Goal: Communication & Community: Answer question/provide support

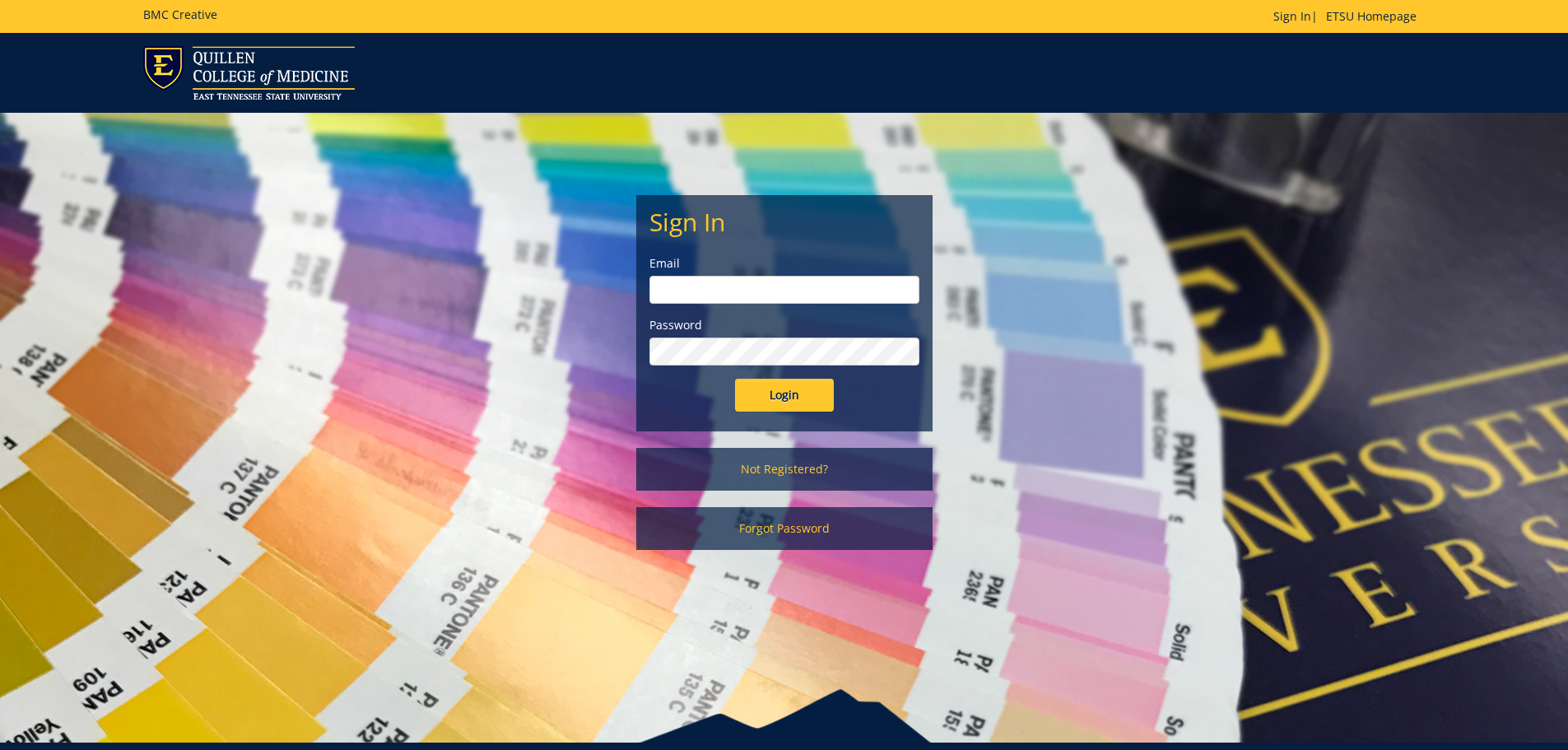
click at [742, 290] on input "email" at bounding box center [784, 289] width 270 height 28
type input "[EMAIL_ADDRESS][DOMAIN_NAME]"
click at [778, 390] on input "Login" at bounding box center [785, 395] width 99 height 33
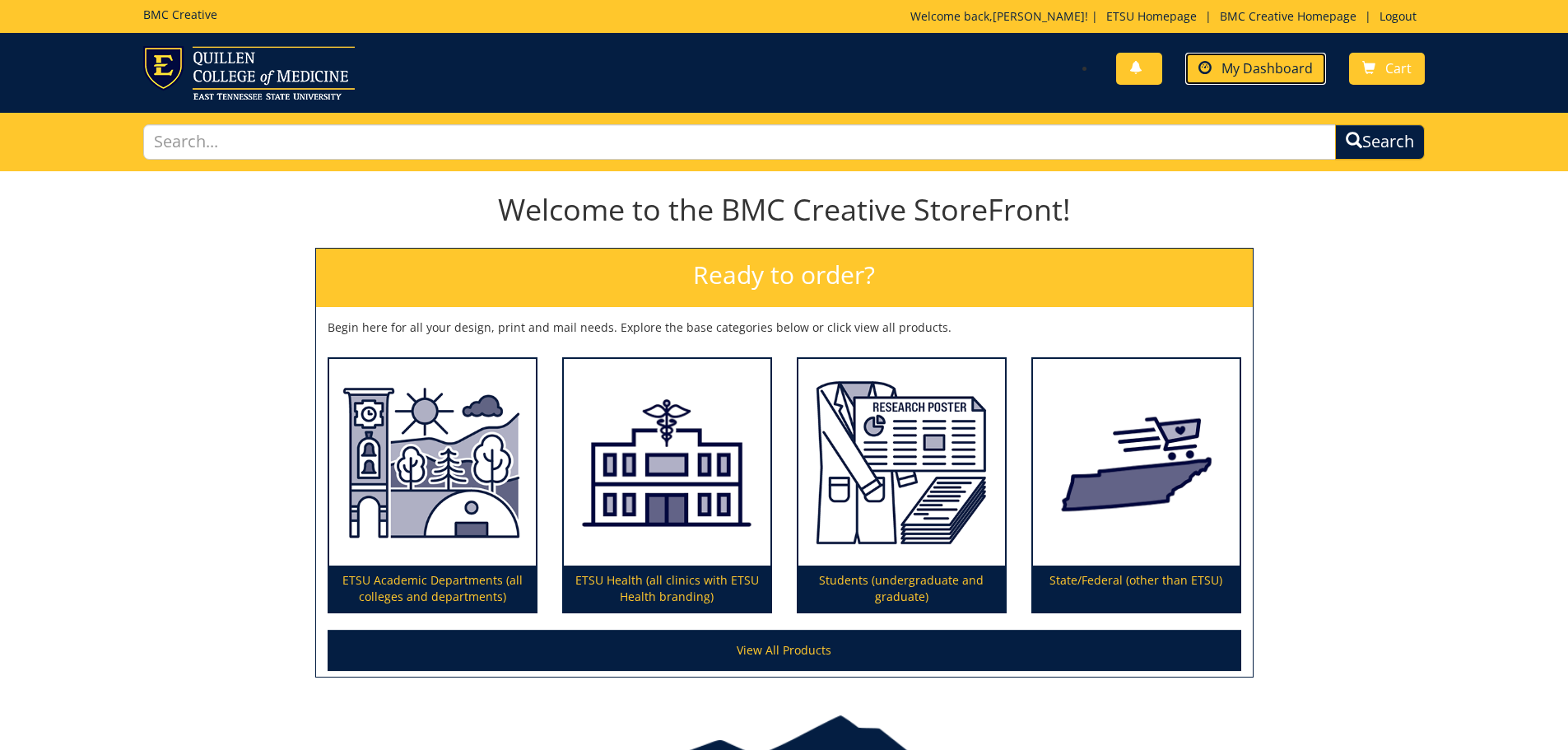
click at [1264, 68] on span "My Dashboard" at bounding box center [1267, 69] width 91 height 18
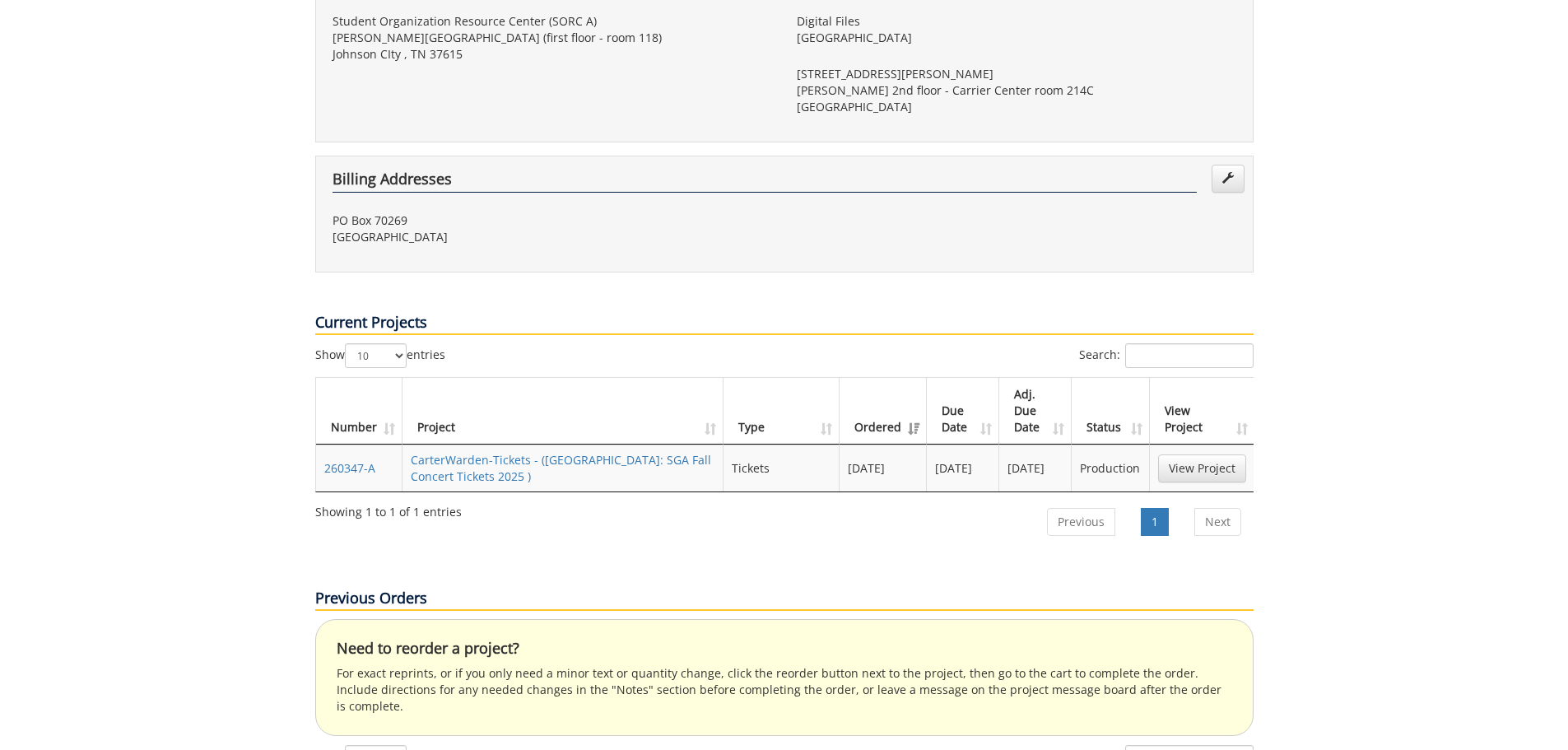
scroll to position [559, 0]
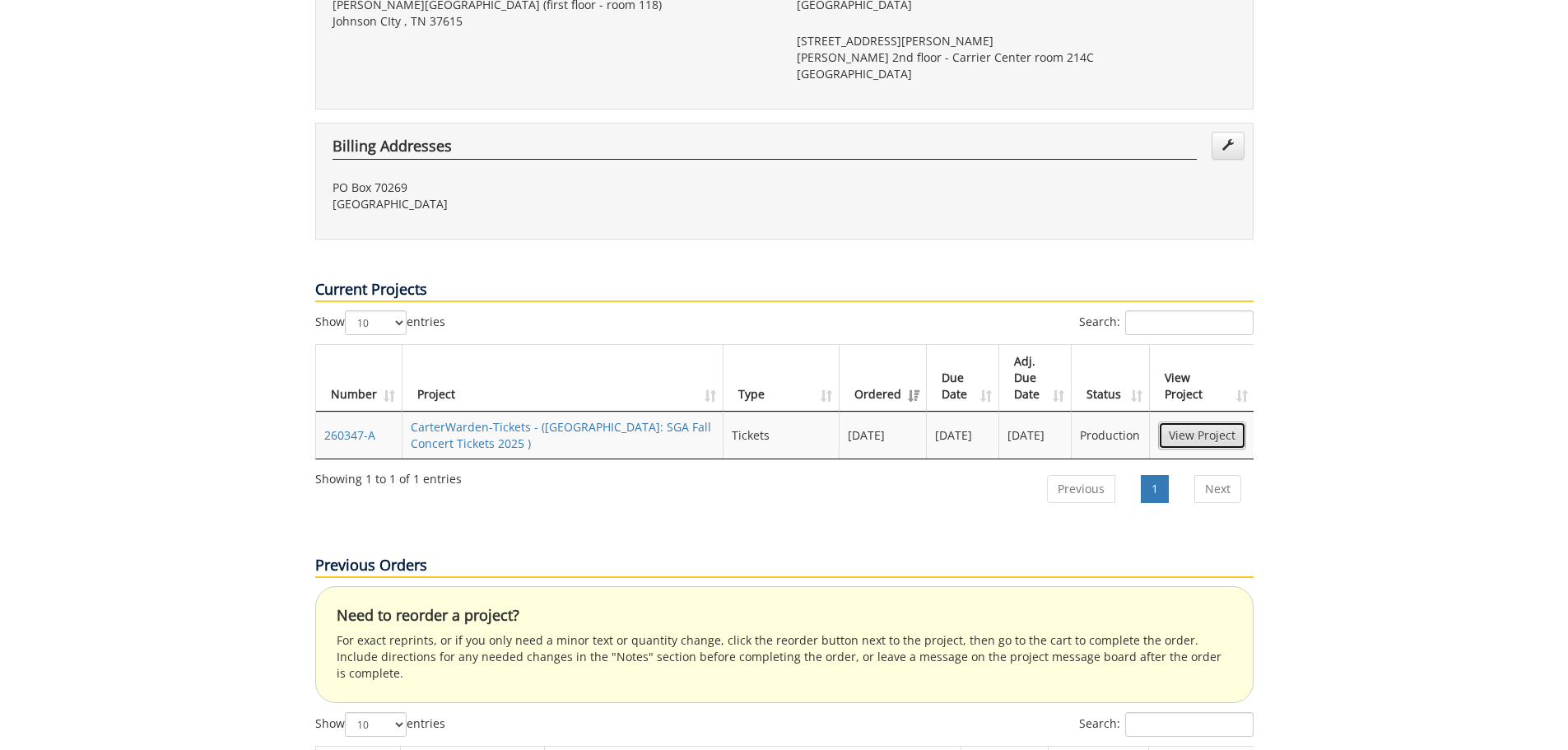
click at [1203, 421] on link "View Project" at bounding box center [1202, 435] width 88 height 28
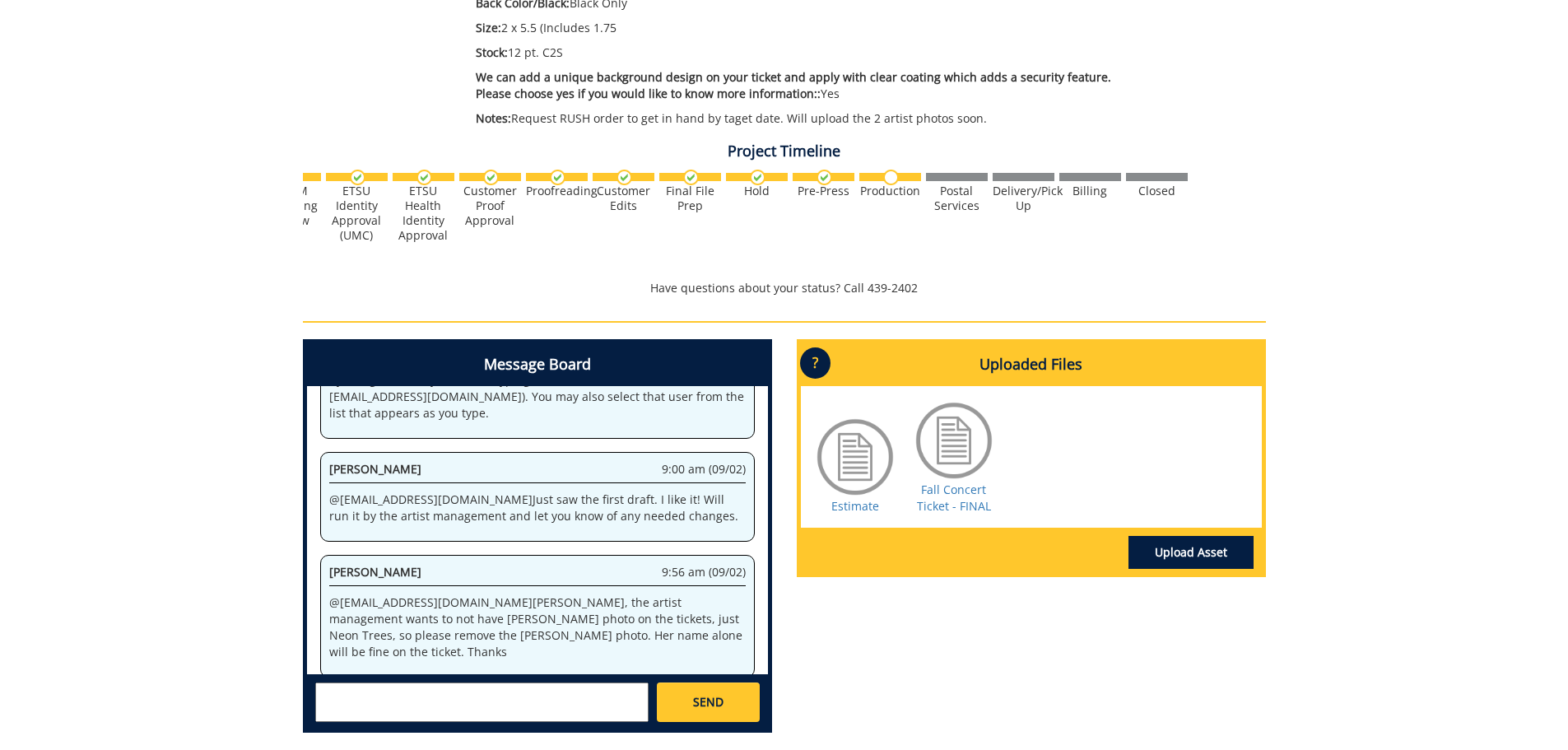
scroll to position [501, 0]
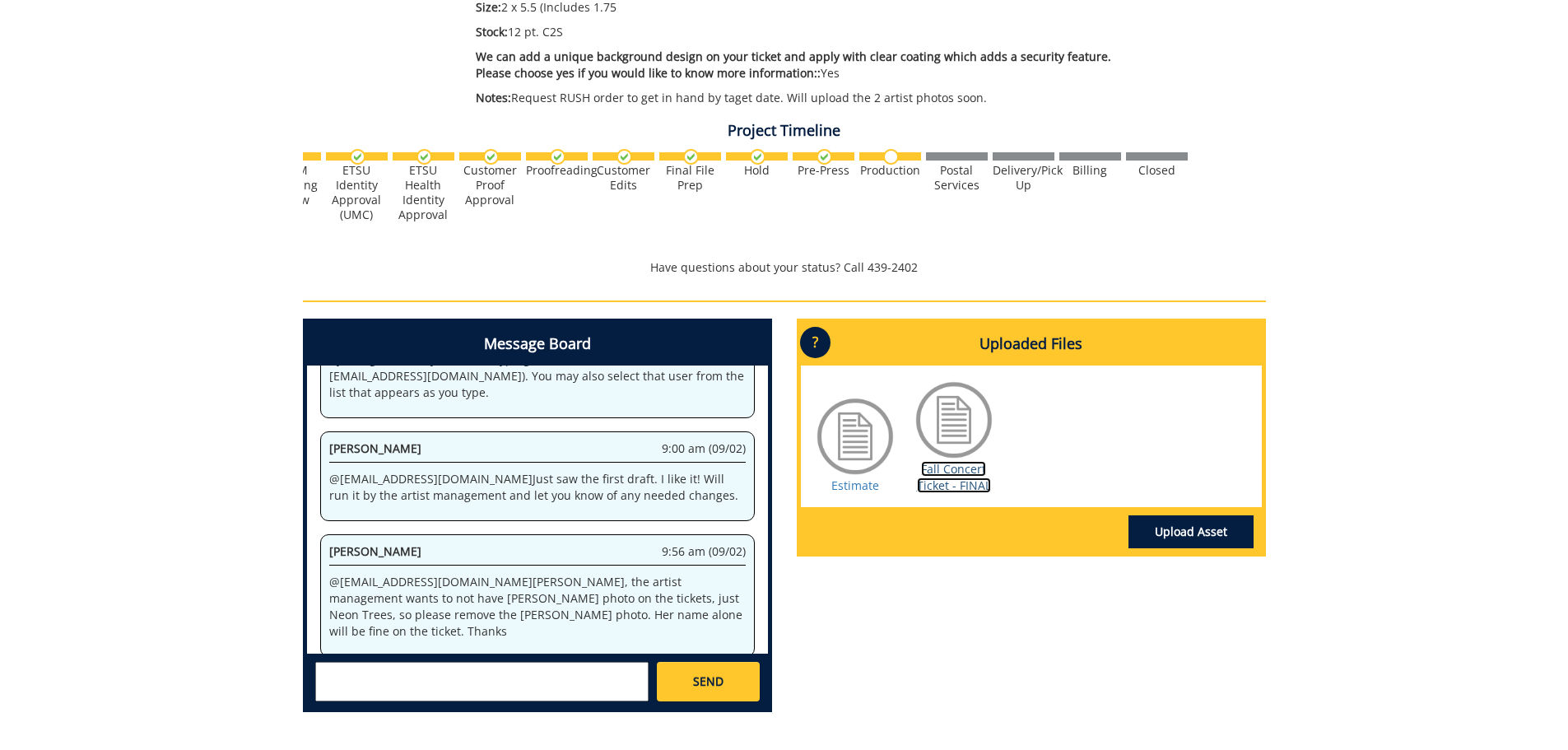
click at [942, 467] on link "Fall Concert Ticket - FINAL" at bounding box center [954, 477] width 74 height 32
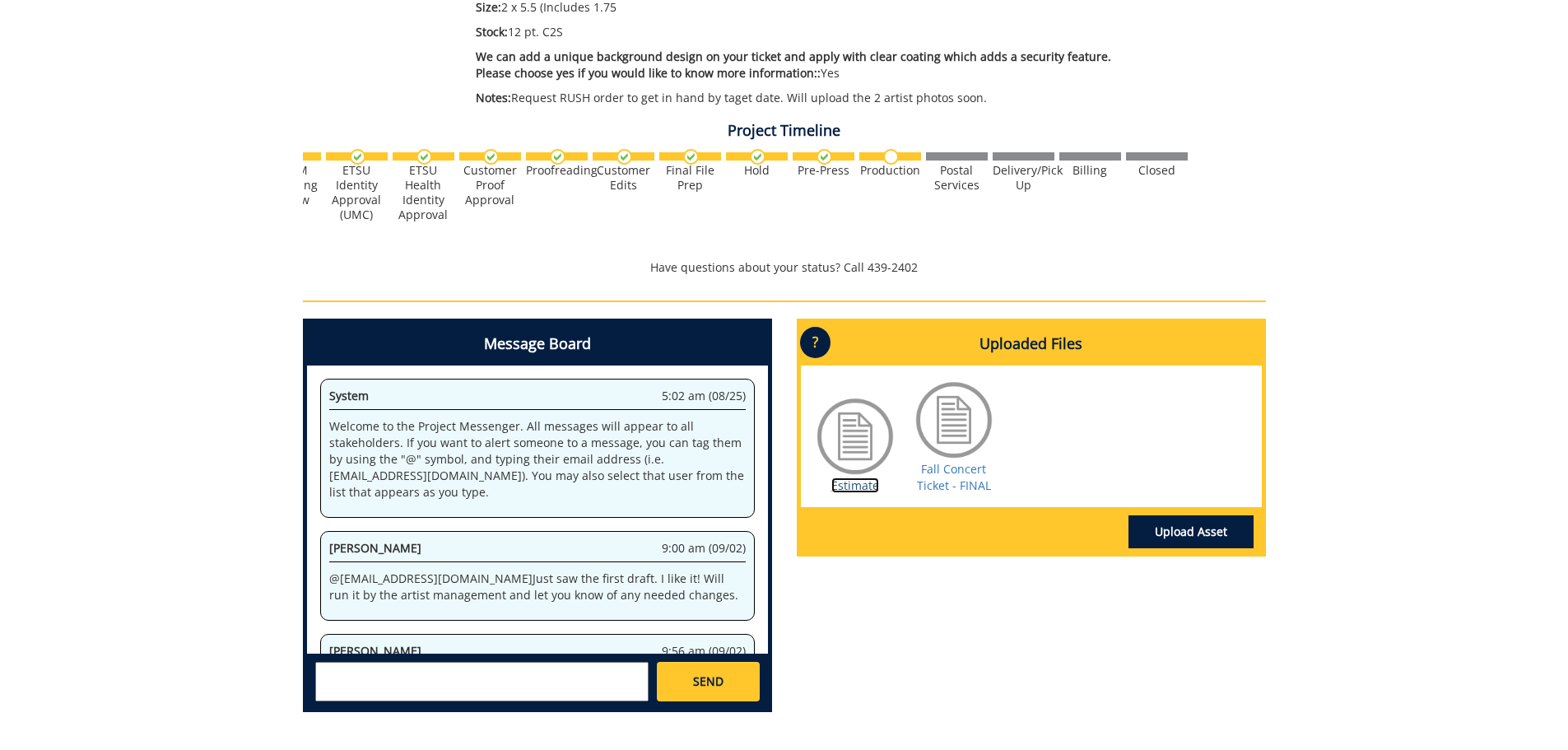
click at [855, 483] on link "Estimate" at bounding box center [855, 485] width 48 height 16
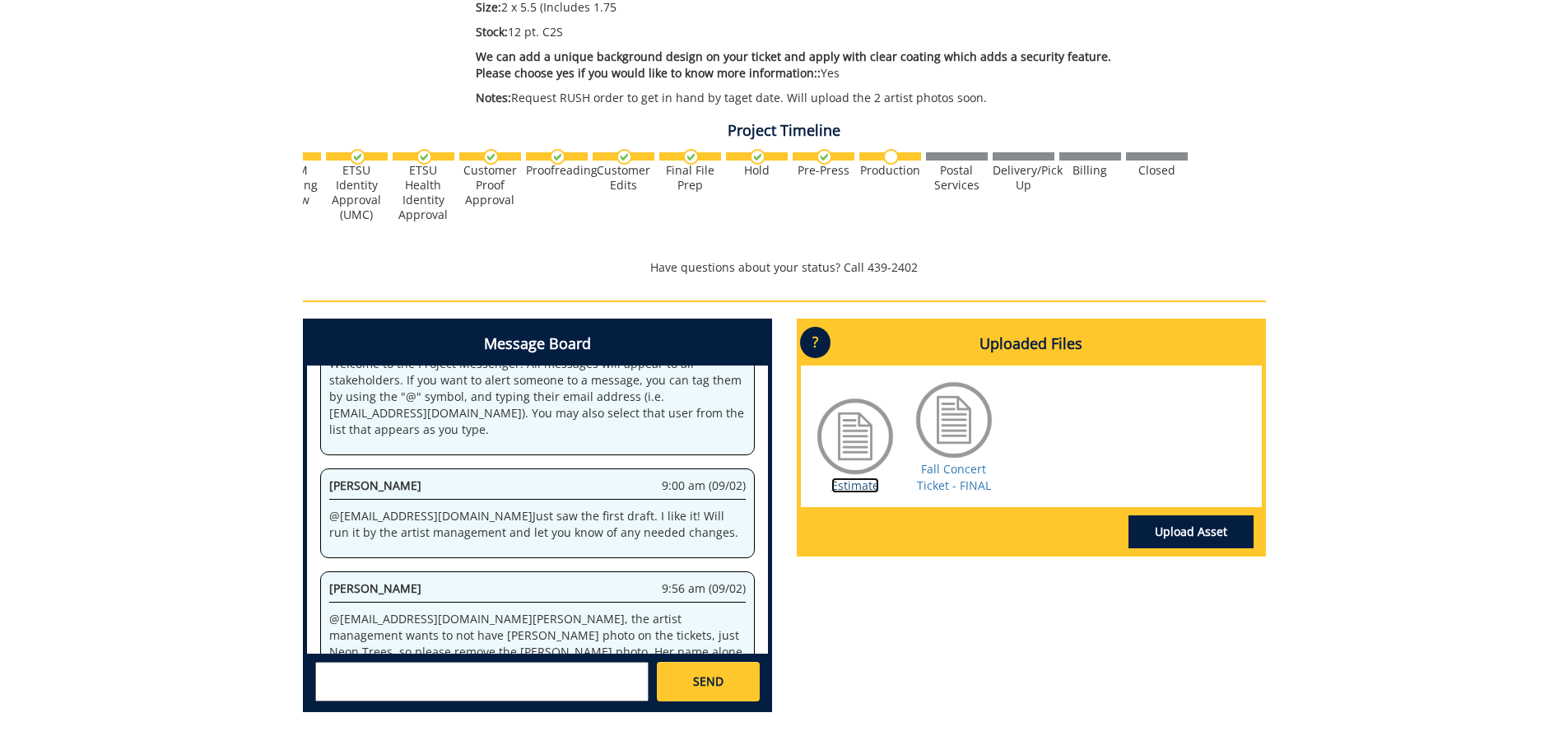
scroll to position [99, 0]
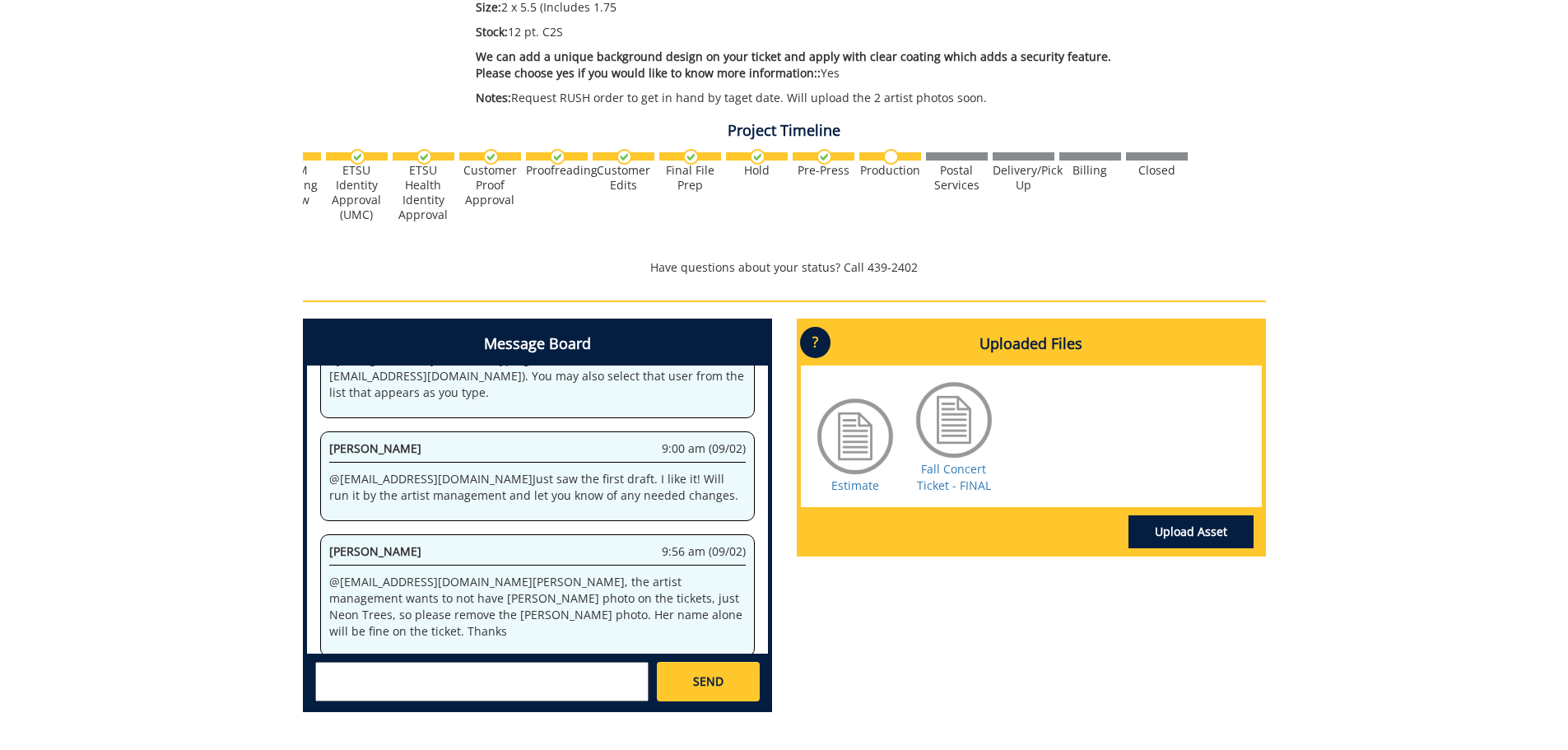
click at [366, 677] on textarea at bounding box center [481, 681] width 333 height 39
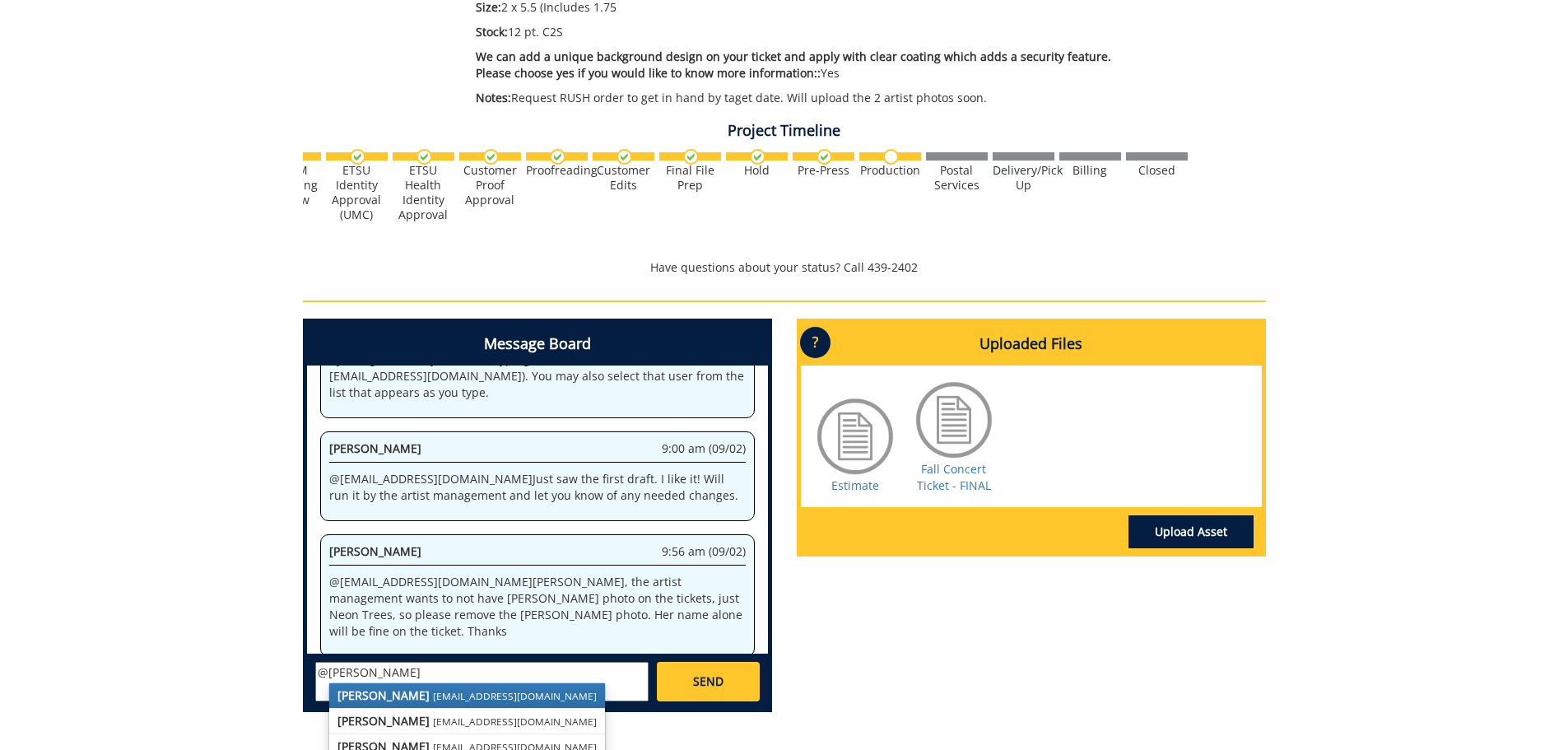
click at [399, 691] on strong "Fred Conley" at bounding box center [384, 695] width 92 height 16
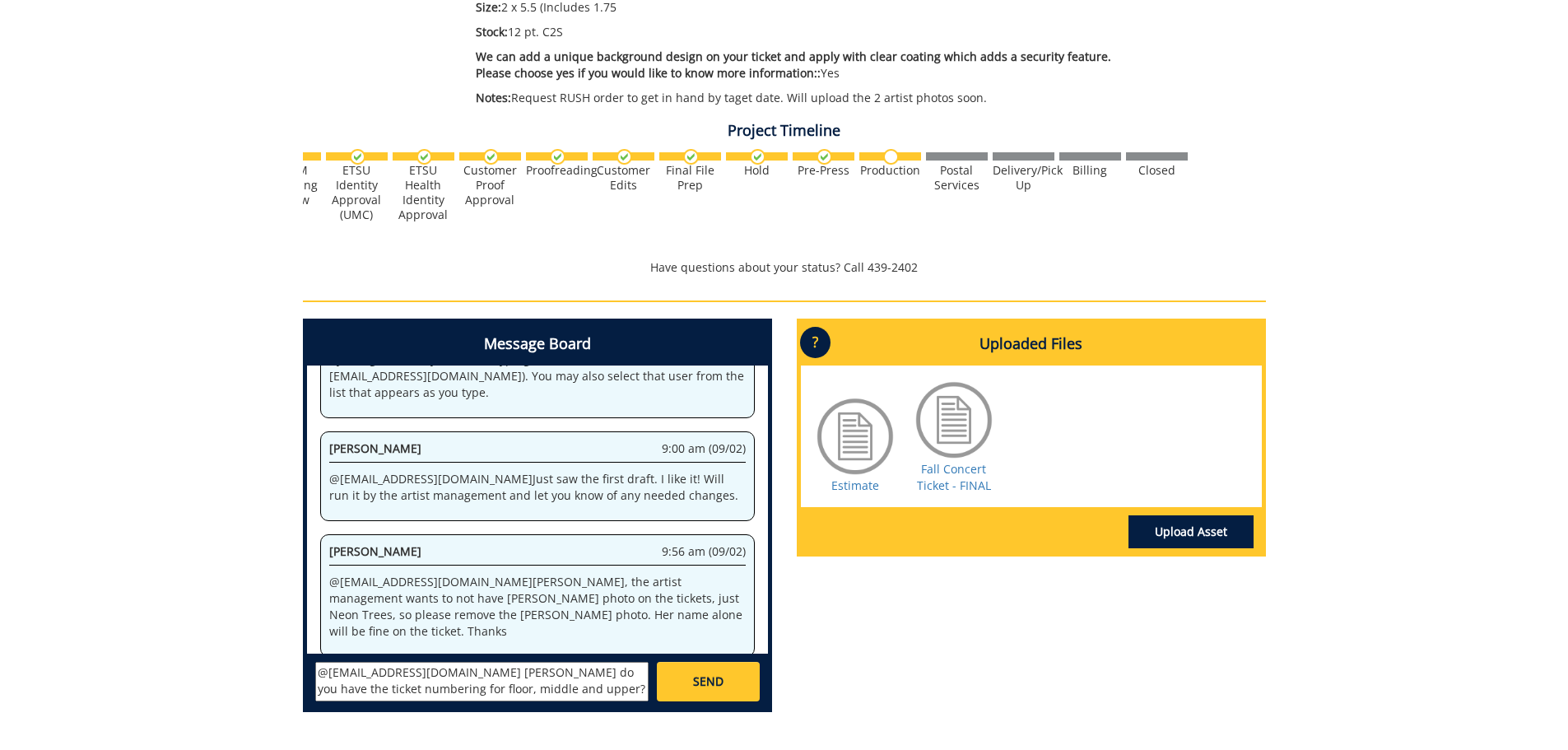
scroll to position [13, 0]
click at [563, 674] on textarea "@conleyga@etsu.edu Fred do you have the ticket numbering for floor, middle and …" at bounding box center [481, 681] width 333 height 39
click at [435, 669] on textarea "@conleyga@etsu.edu Fred do you have the ticket numbering for floor, middle and …" at bounding box center [481, 681] width 333 height 39
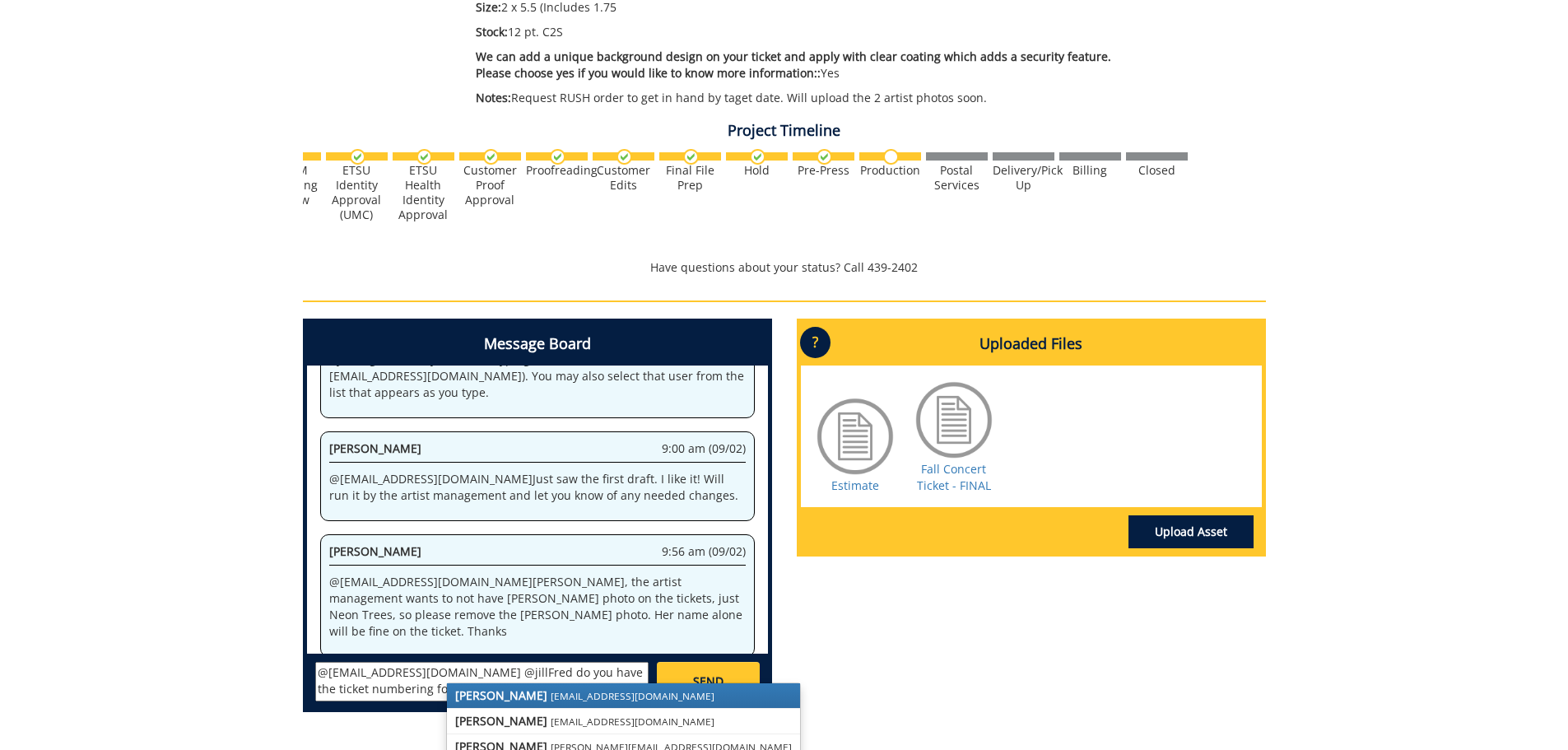
click at [551, 692] on small "fair@mail.etsu.edu" at bounding box center [633, 696] width 164 height 13
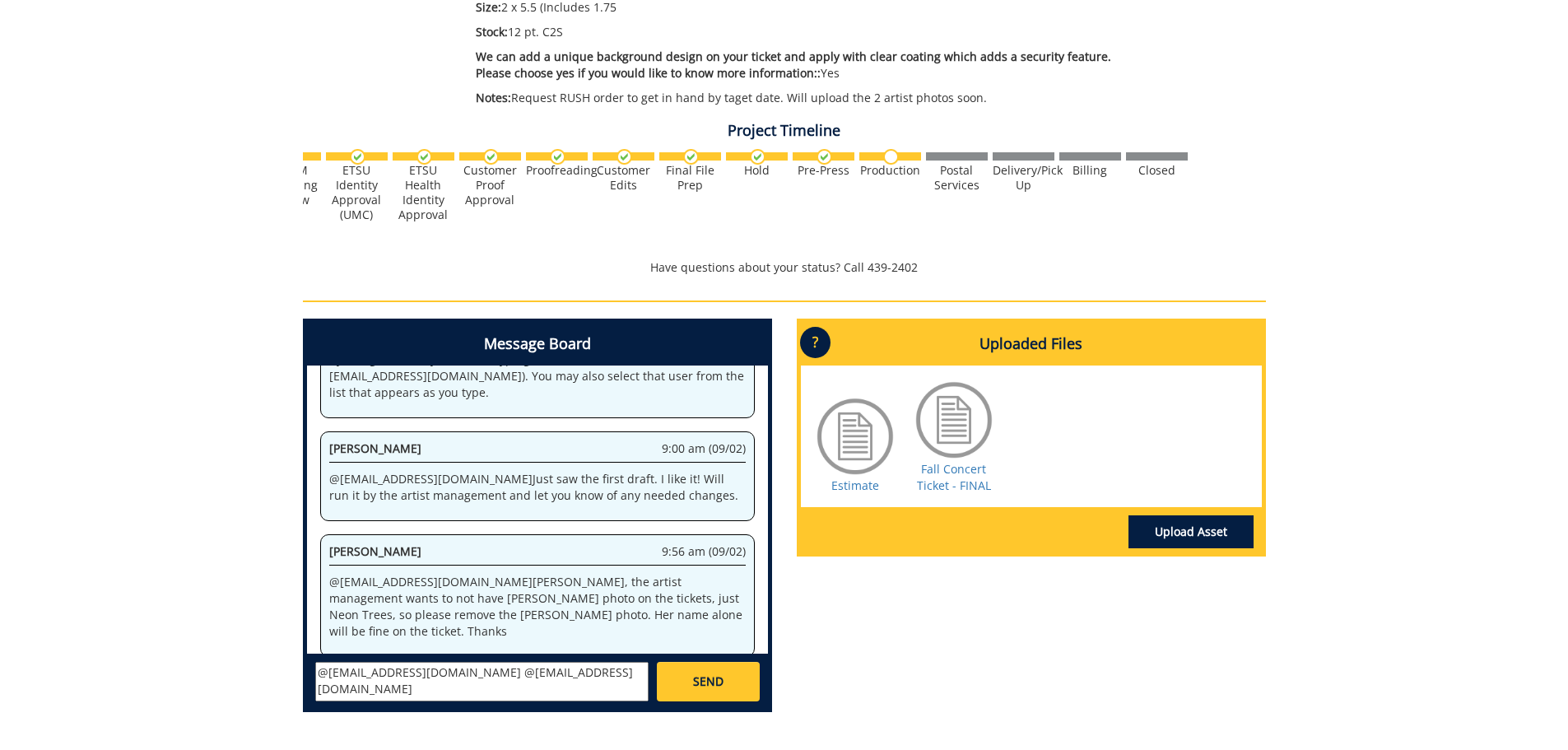
scroll to position [15, 0]
click at [610, 693] on textarea "@conleyga@etsu.edu @fair@mail.etsu.edu Fred do you have the ticket numbering fo…" at bounding box center [481, 681] width 333 height 39
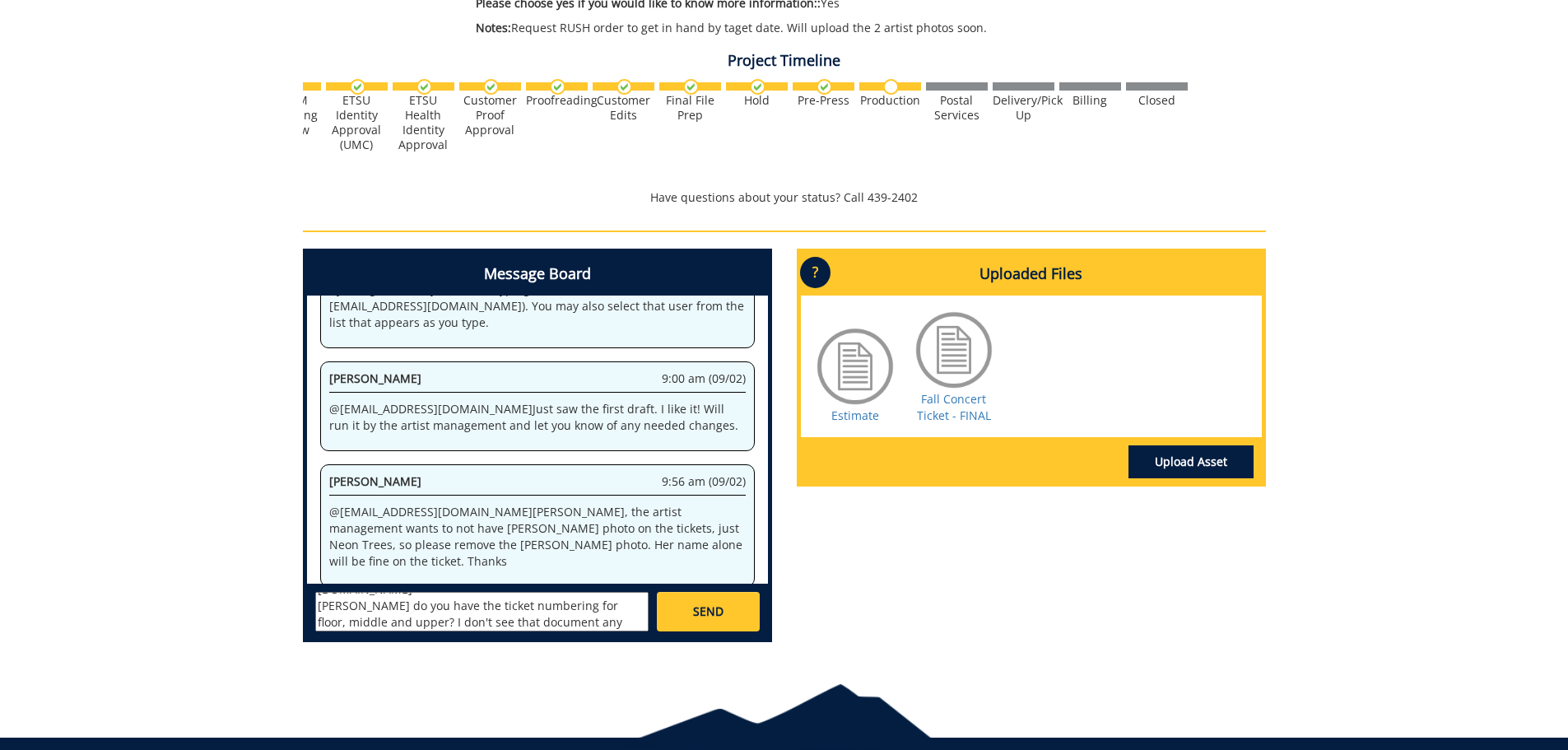
scroll to position [583, 0]
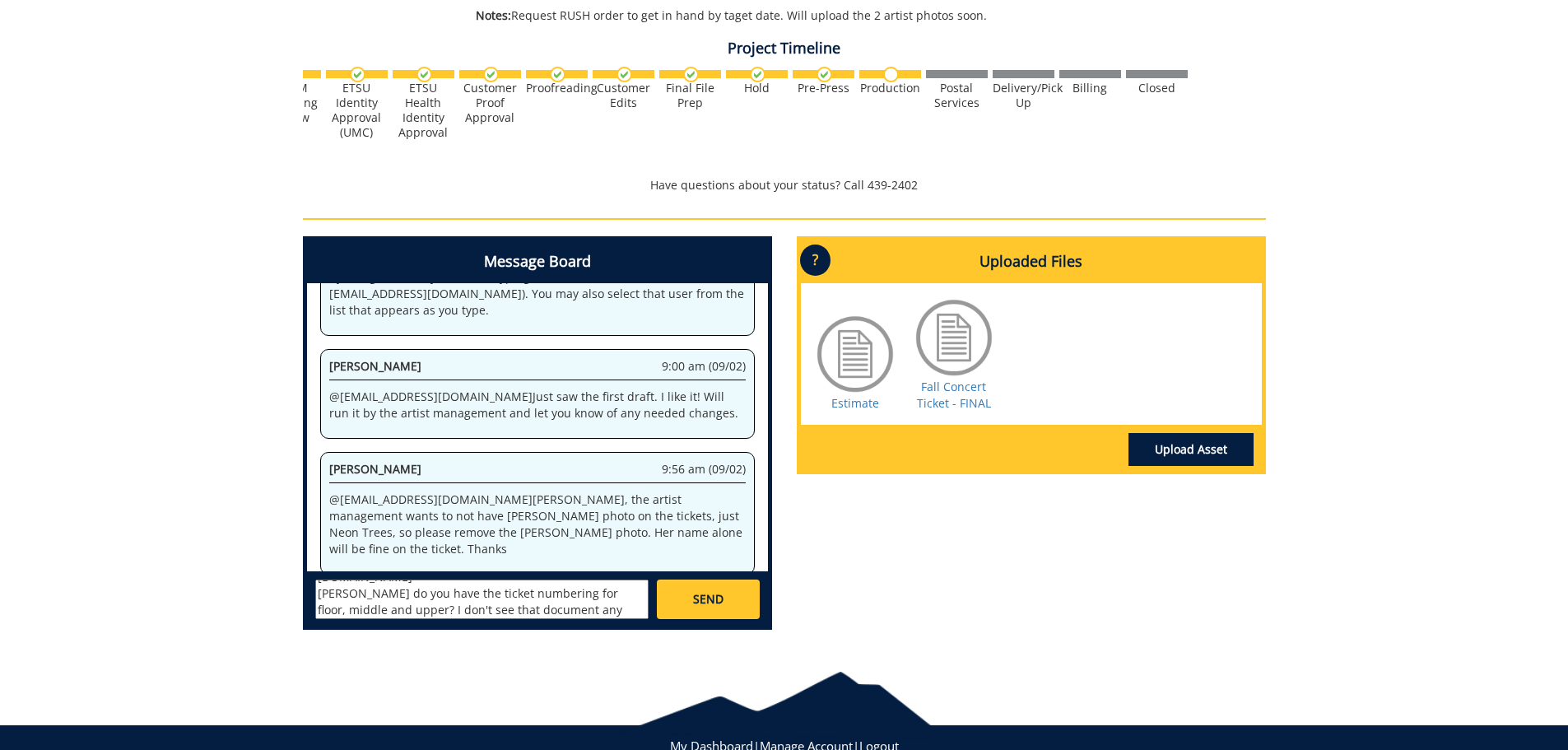
click at [373, 610] on textarea "@conleyga@etsu.edu @fair@mail.etsu.edu Fred do you have the ticket numbering fo…" at bounding box center [481, 599] width 333 height 39
click at [379, 606] on textarea "@conleyga@etsu.edu @fair@mail.etsu.edu Fred do you have the ticket numbering fo…" at bounding box center [481, 599] width 333 height 39
type textarea "@conleyga@etsu.edu @fair@mail.etsu.edu Fred do you have the ticket numbering fo…"
click at [713, 599] on span "SEND" at bounding box center [708, 599] width 30 height 17
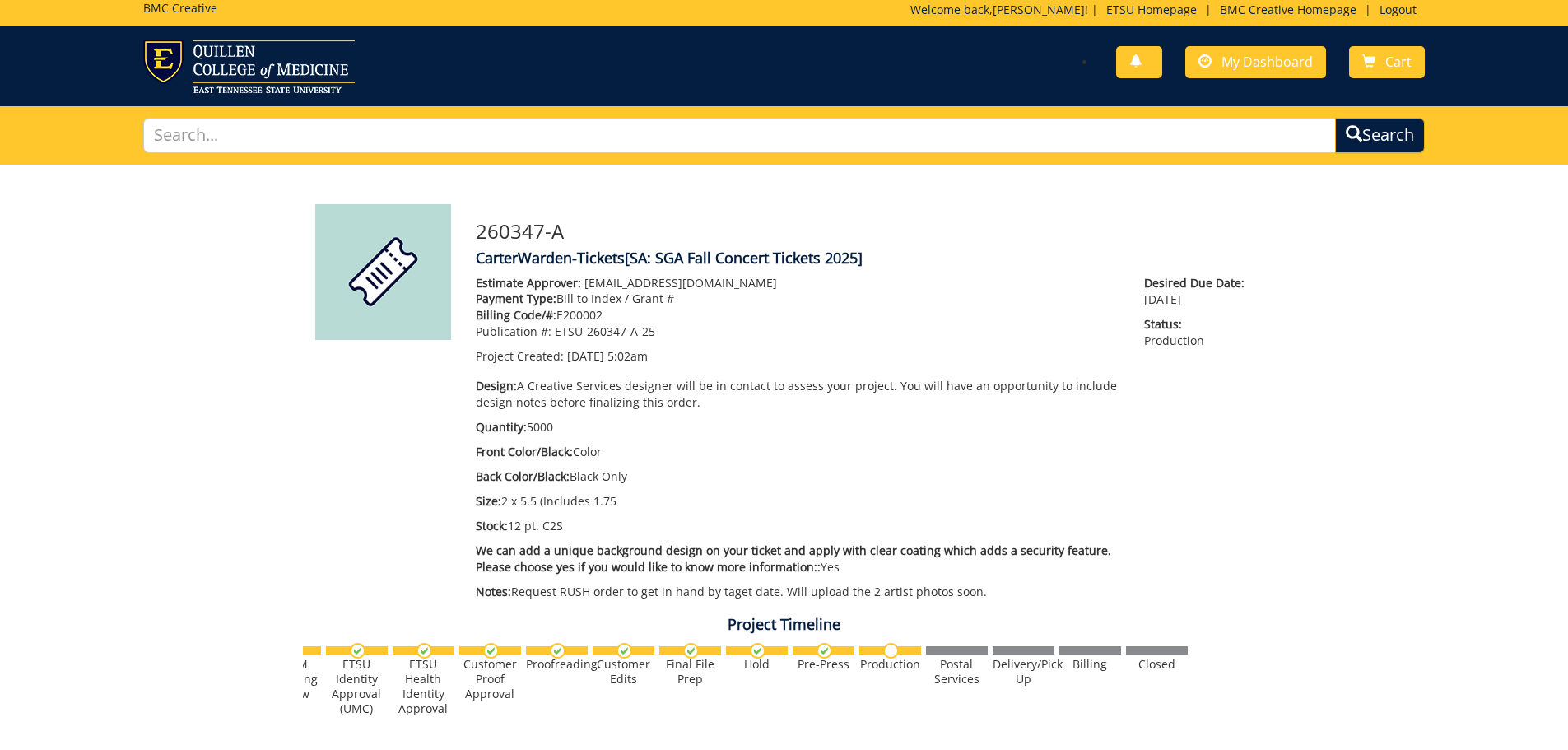
scroll to position [0, 0]
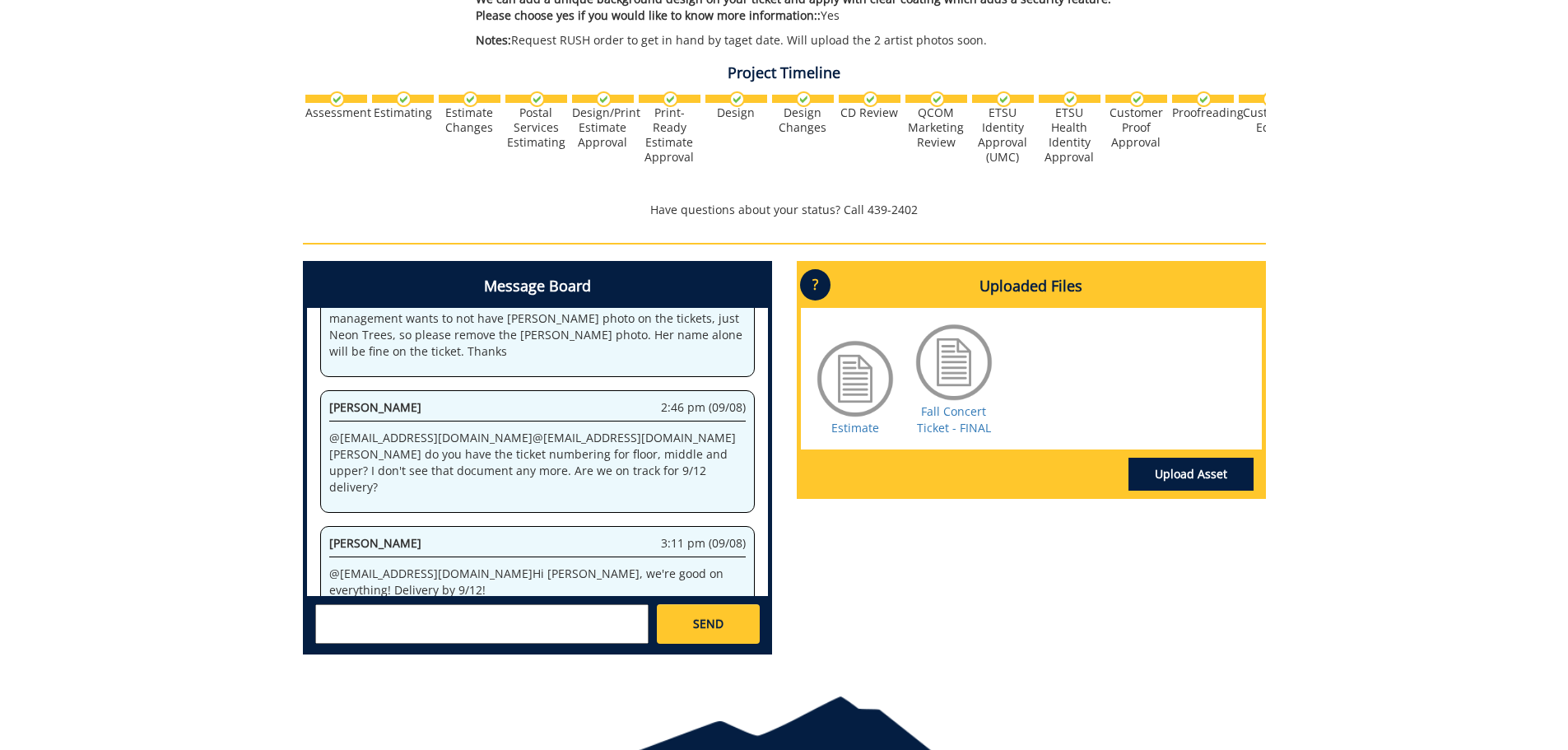
scroll to position [550, 0]
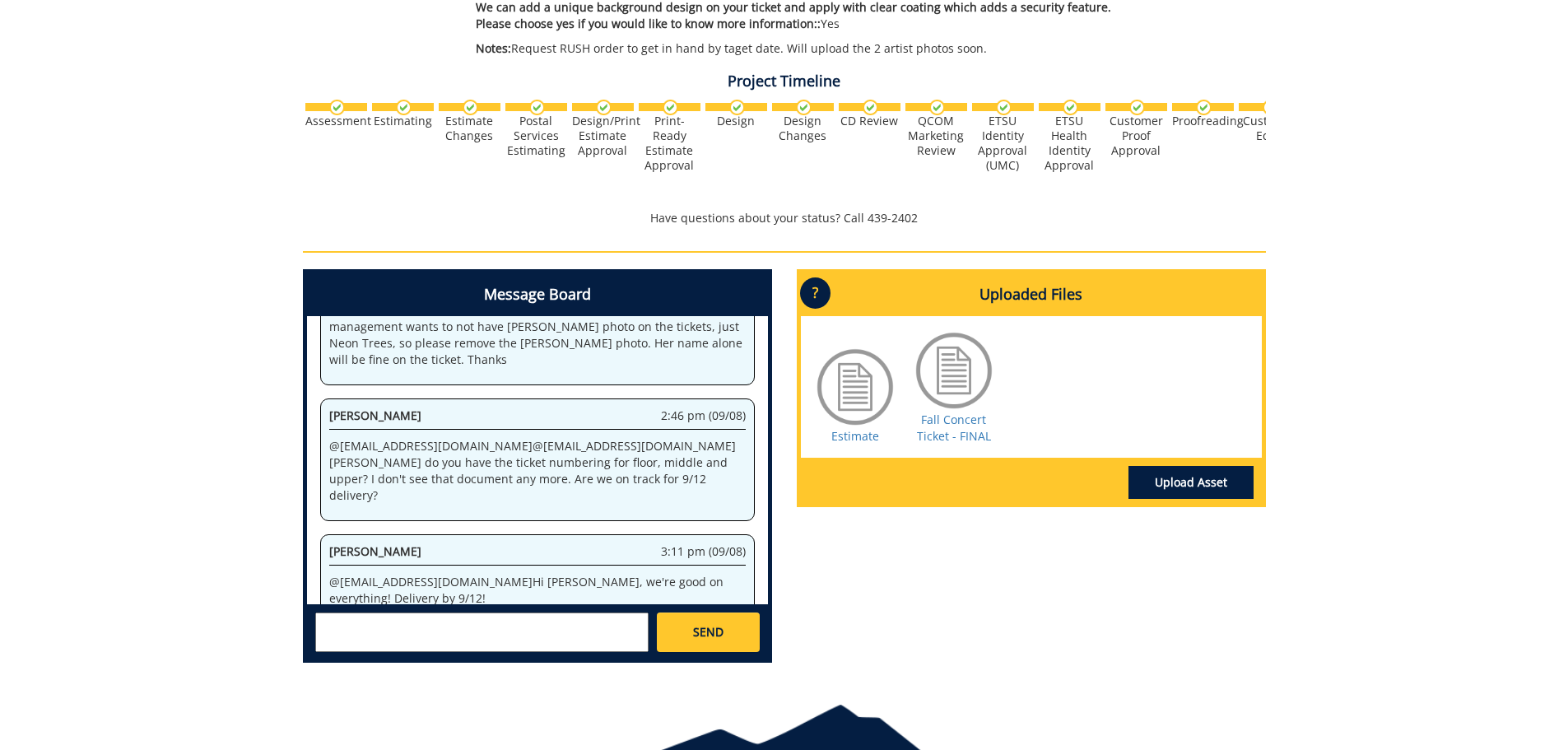
click at [432, 631] on textarea at bounding box center [481, 632] width 333 height 39
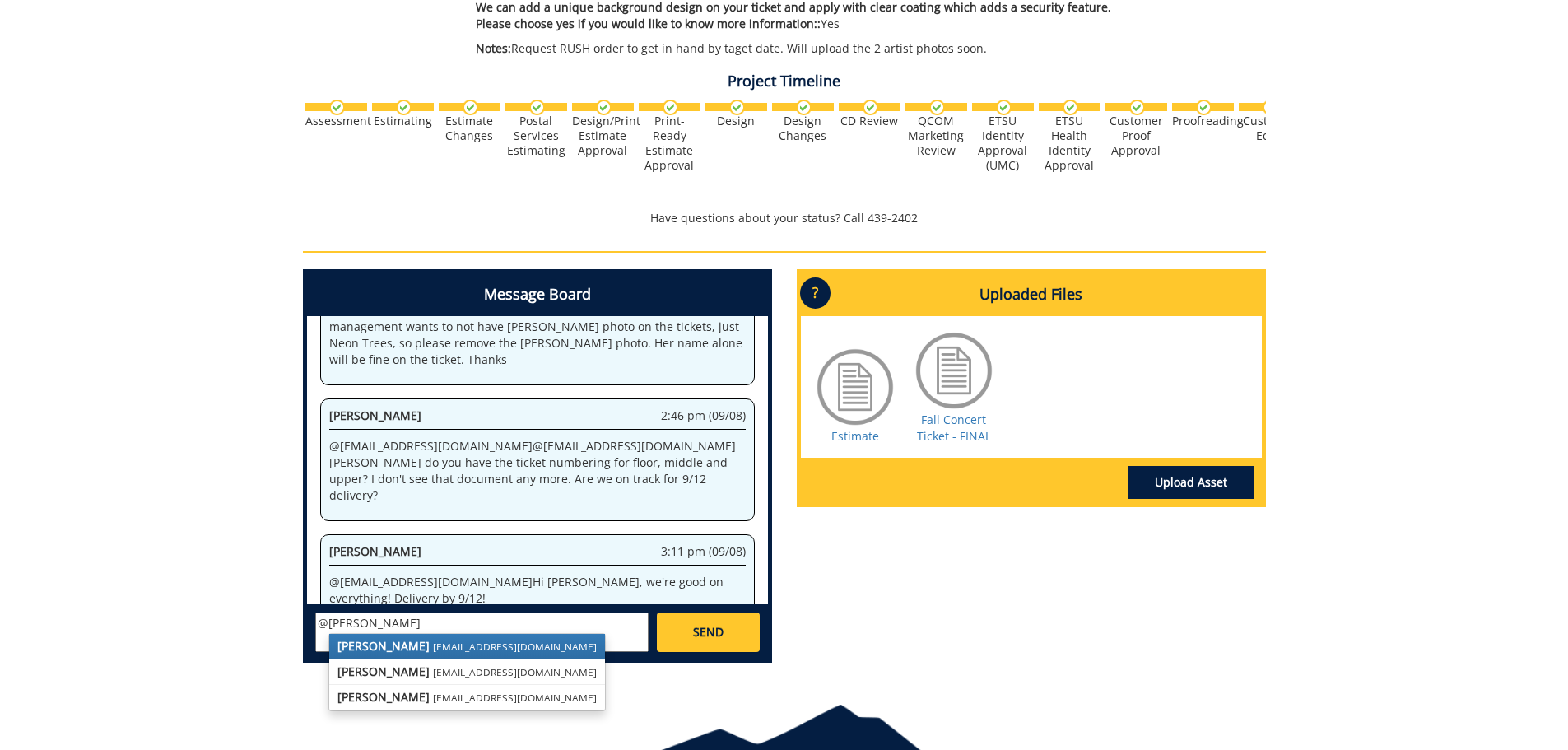
click at [374, 645] on strong "Fred Conley" at bounding box center [384, 645] width 92 height 16
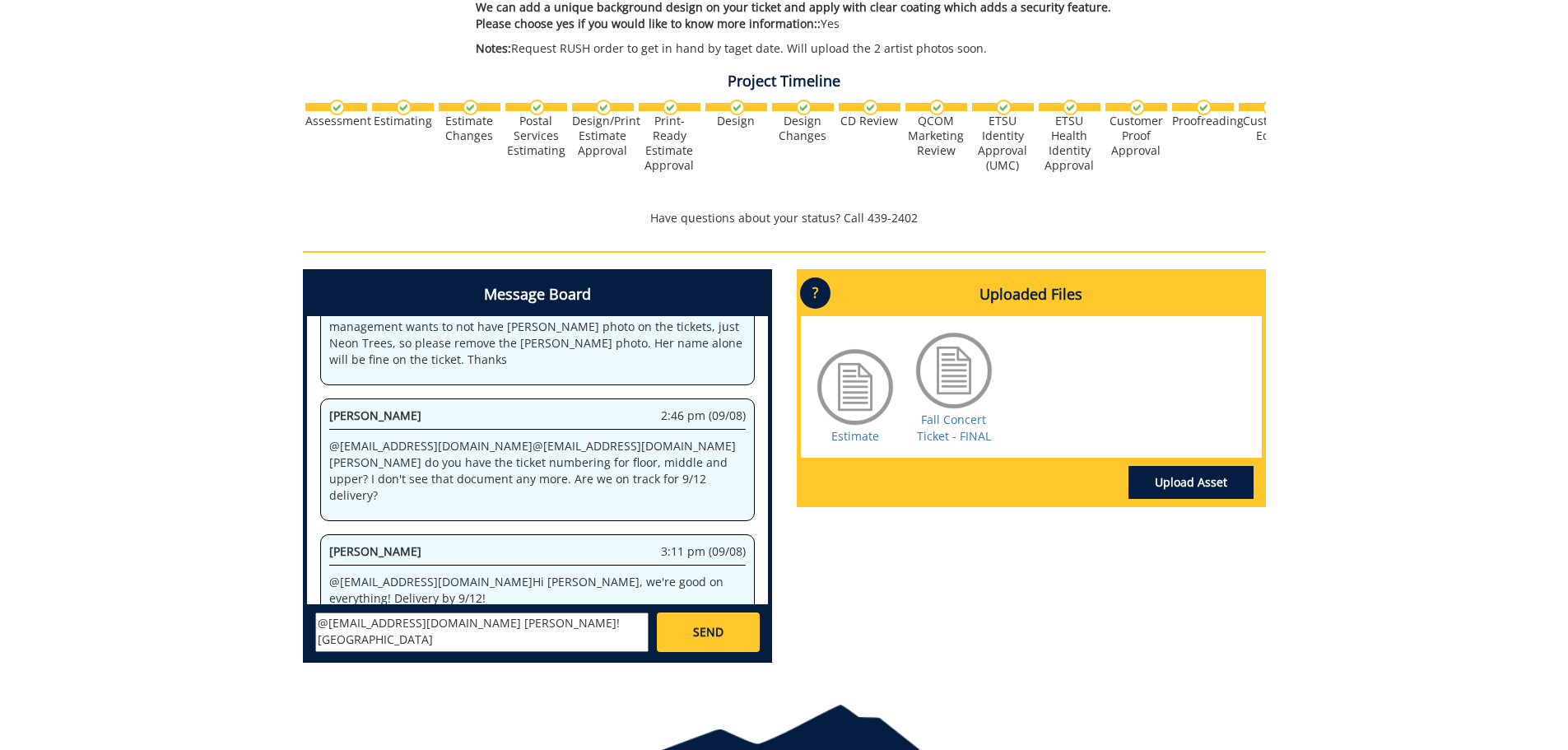
click at [461, 625] on textarea "@conleyga@etsu.edu Graet! Thansk" at bounding box center [481, 632] width 333 height 39
click at [517, 620] on textarea "@conleyga@etsu.edu Great! Thansk" at bounding box center [481, 632] width 333 height 39
type textarea "@conleyga@etsu.edu Great! Thanks"
click at [707, 629] on span "SEND" at bounding box center [708, 633] width 30 height 17
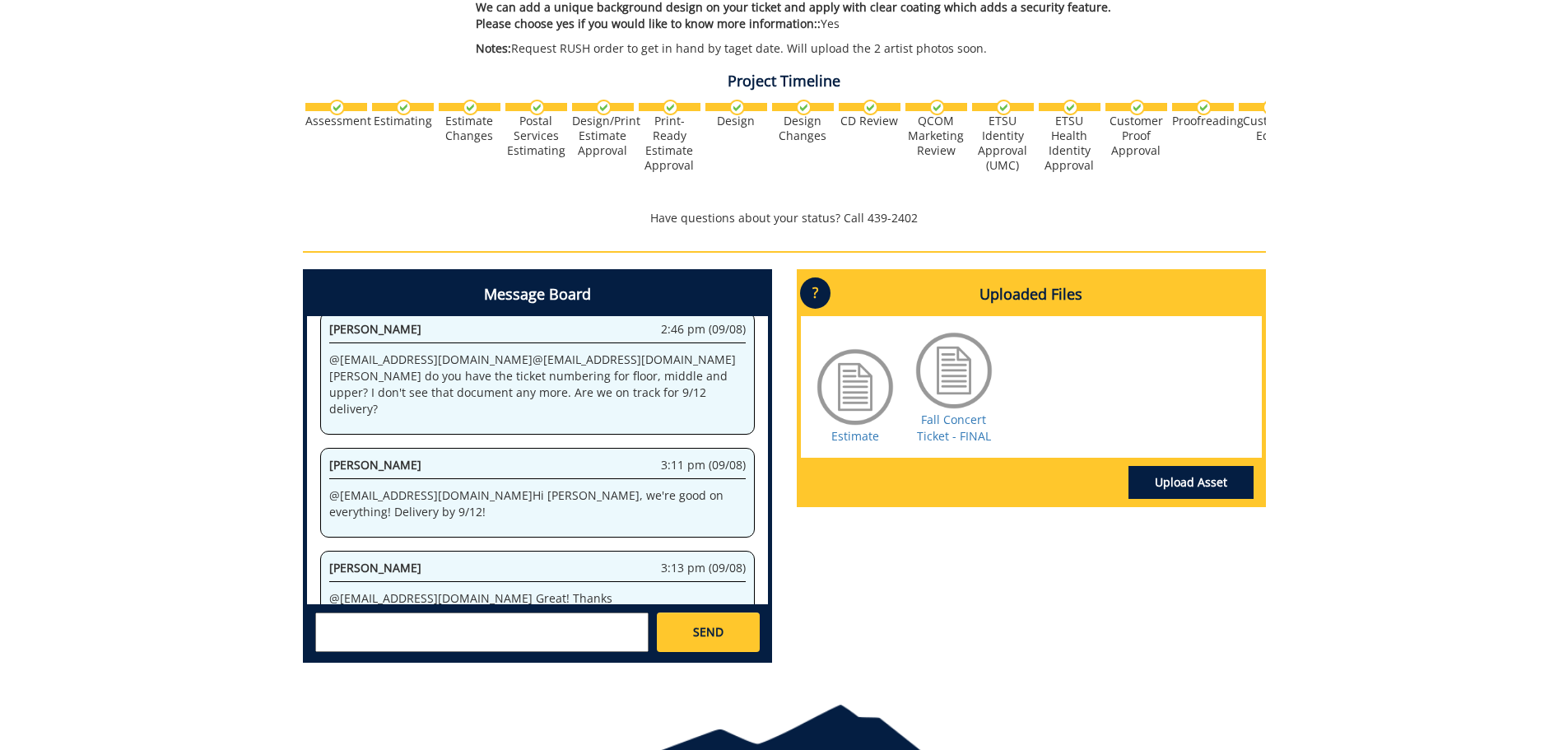
click at [940, 612] on div "Message Board System 5:02 am (08/25) Welcome to the Project Messenger. All mess…" at bounding box center [785, 472] width 988 height 407
